Goal: Transaction & Acquisition: Purchase product/service

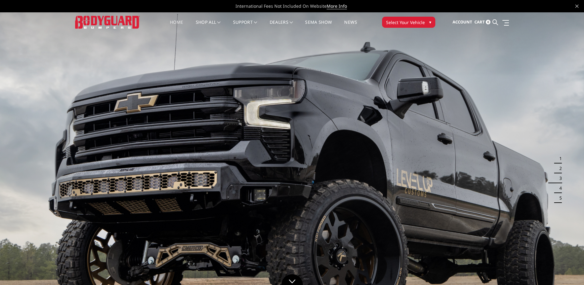
click at [424, 22] on button "Select Your Vehicle ▾" at bounding box center [408, 22] width 53 height 11
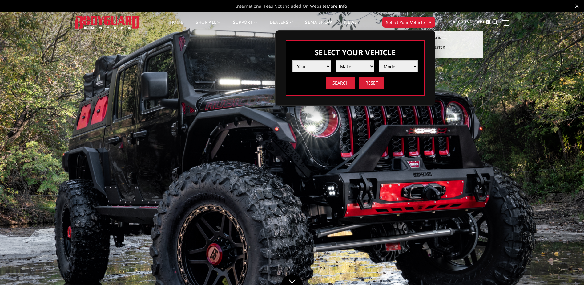
click at [458, 20] on span "Account" at bounding box center [463, 22] width 20 height 6
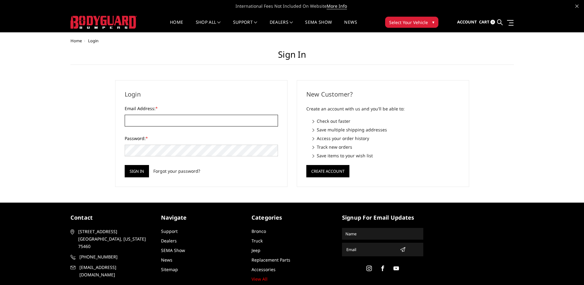
click at [243, 118] on input "Email Address: *" at bounding box center [201, 121] width 153 height 12
type input "[EMAIL_ADDRESS][DOMAIN_NAME]"
click at [171, 171] on link "Forgot your password?" at bounding box center [176, 171] width 47 height 6
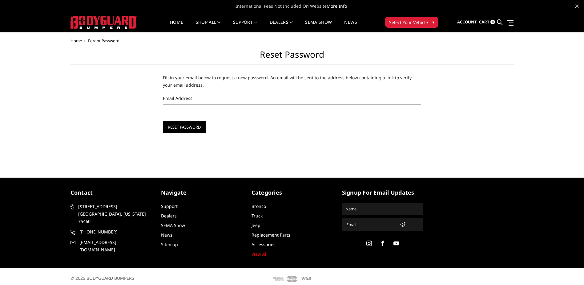
click at [194, 106] on input "Email Address" at bounding box center [292, 110] width 259 height 12
type input "[EMAIL_ADDRESS][DOMAIN_NAME]"
click at [176, 122] on input "Reset Password" at bounding box center [184, 127] width 43 height 12
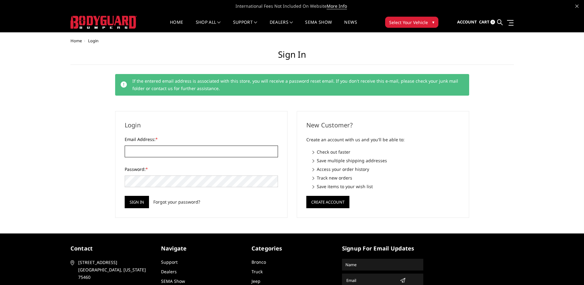
click at [178, 156] on input "Email Address: *" at bounding box center [201, 151] width 153 height 12
type input "[EMAIL_ADDRESS][DOMAIN_NAME]"
click at [134, 198] on input "Sign in" at bounding box center [137, 202] width 24 height 12
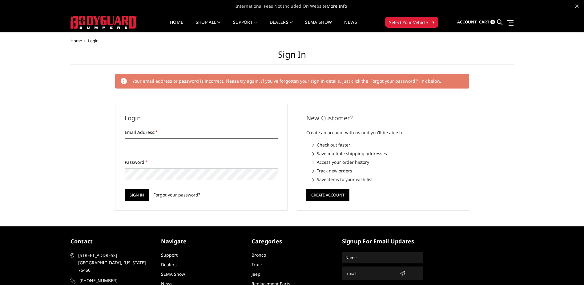
click at [131, 147] on input "Email Address: *" at bounding box center [201, 144] width 153 height 12
type input "[EMAIL_ADDRESS][DOMAIN_NAME]"
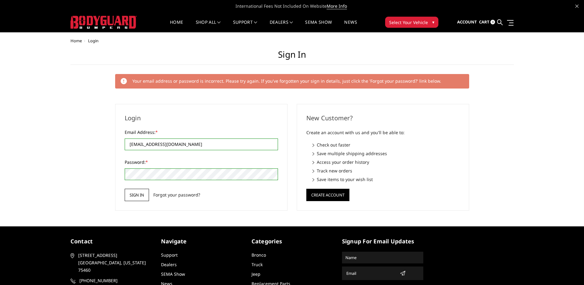
click at [141, 193] on input "Sign in" at bounding box center [137, 195] width 24 height 12
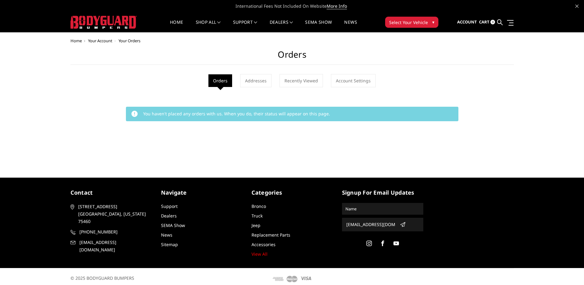
click at [403, 25] on span "Select Your Vehicle" at bounding box center [408, 22] width 39 height 6
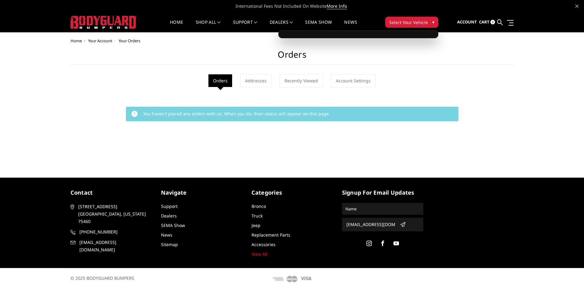
click at [404, 21] on span "Select Your Vehicle" at bounding box center [408, 22] width 39 height 6
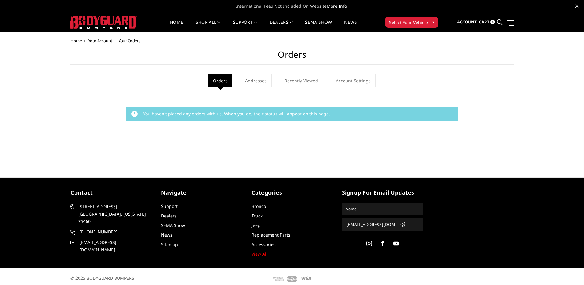
click at [405, 20] on span "Select Your Vehicle" at bounding box center [408, 22] width 39 height 6
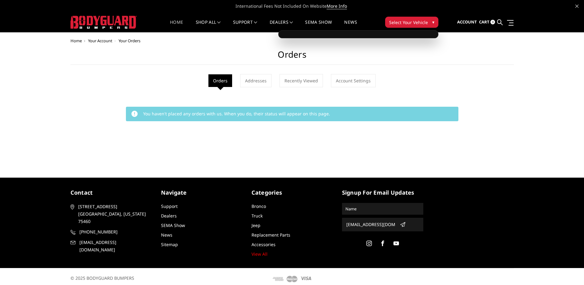
click at [178, 21] on link "Home" at bounding box center [176, 26] width 13 height 12
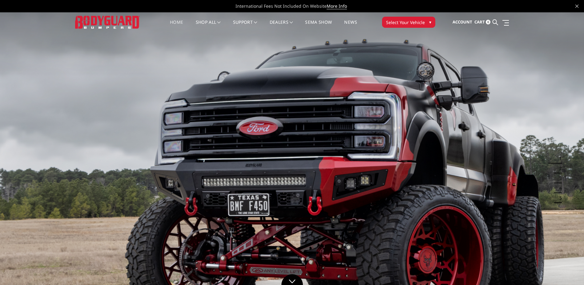
click at [418, 22] on span "Select Your Vehicle" at bounding box center [405, 22] width 39 height 6
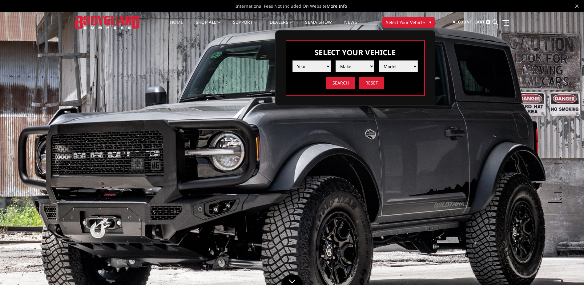
click at [313, 67] on select "Year 2025 2024 2023 2022 2021 2020 2019 2018 2017 2016 2015 2014 2013 2012 2011…" at bounding box center [312, 66] width 39 height 12
select select "yr_2019"
click at [293, 60] on select "Year 2025 2024 2023 2022 2021 2020 2019 2018 2017 2016 2015 2014 2013 2012 2011…" at bounding box center [312, 66] width 39 height 12
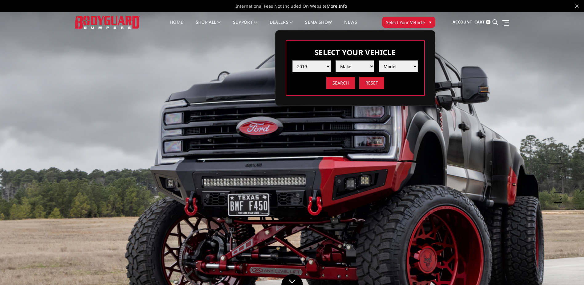
click at [361, 65] on select "Make Chevrolet Ford GMC Nissan Ram Toyota" at bounding box center [355, 66] width 39 height 12
select select "mk_ford"
click at [336, 60] on select "Make Chevrolet Ford GMC Nissan Ram Toyota" at bounding box center [355, 66] width 39 height 12
click at [384, 64] on select "Model F150 F150 Raptor F250 / F350 F450 F550" at bounding box center [398, 66] width 39 height 12
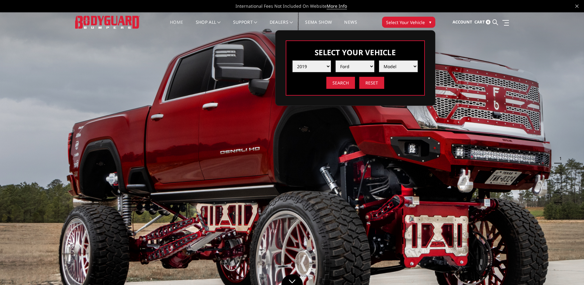
select select "md_f250-f350"
click at [379, 60] on select "Model F150 F150 Raptor F250 / F350 F450 F550" at bounding box center [398, 66] width 39 height 12
click at [342, 84] on input "Search" at bounding box center [340, 83] width 29 height 12
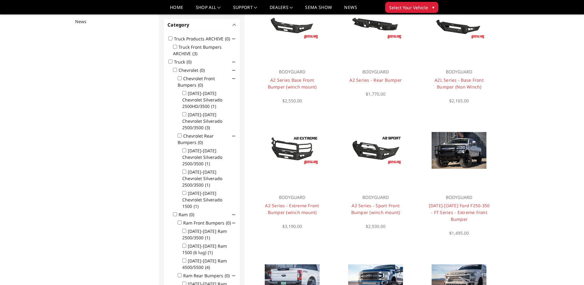
scroll to position [92, 0]
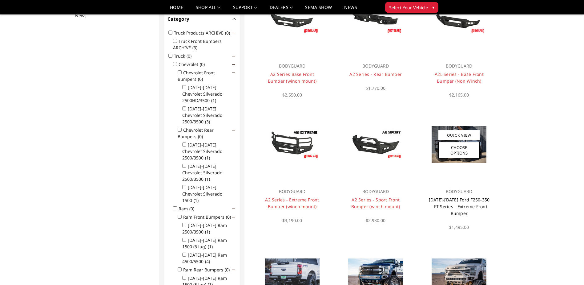
click at [466, 201] on link "[DATE]-[DATE] Ford F250-350 - FT Series - Extreme Front Bumper" at bounding box center [459, 206] width 61 height 19
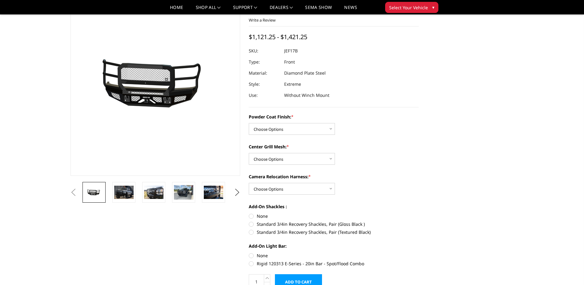
scroll to position [62, 0]
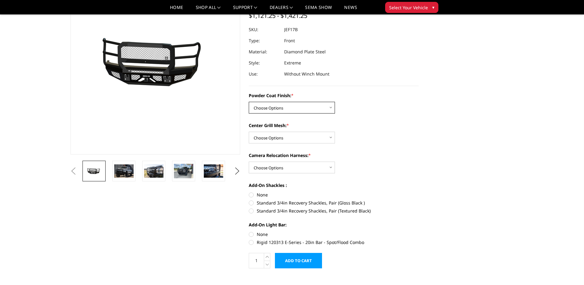
click at [329, 112] on select "Choose Options Bare Metal Gloss Black Powder Coat Textured Black Powder Coat" at bounding box center [292, 108] width 86 height 12
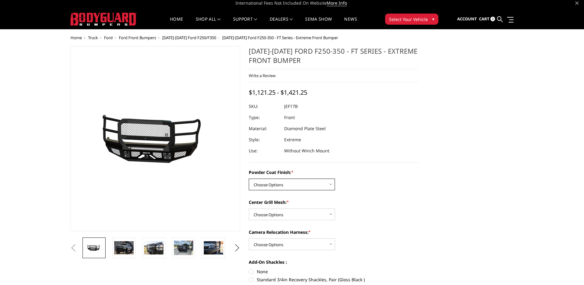
scroll to position [0, 0]
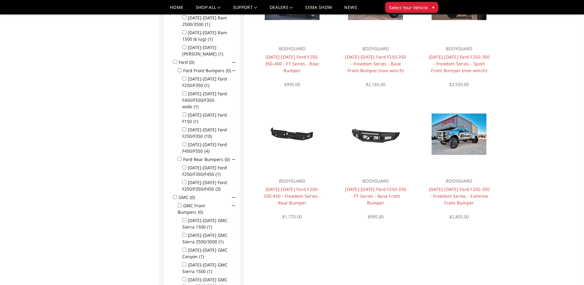
scroll to position [370, 0]
